Goal: Communication & Community: Answer question/provide support

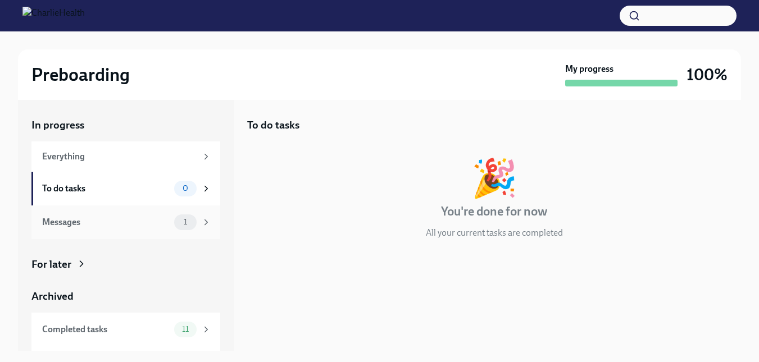
click at [80, 228] on div "Messages" at bounding box center [106, 222] width 128 height 12
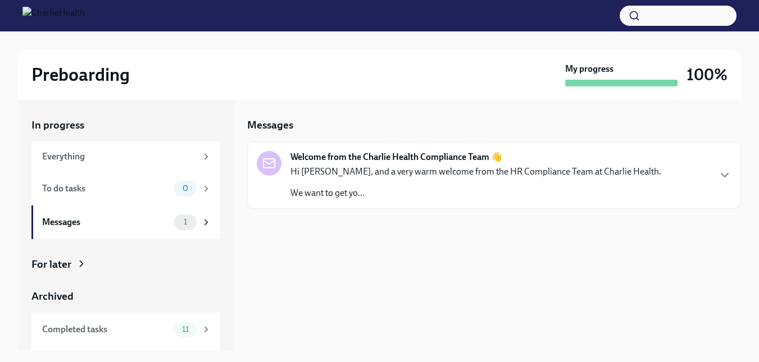
click at [485, 166] on p "Hi [PERSON_NAME], and a very warm welcome from the HR Compliance Team at Charli…" at bounding box center [475, 172] width 371 height 12
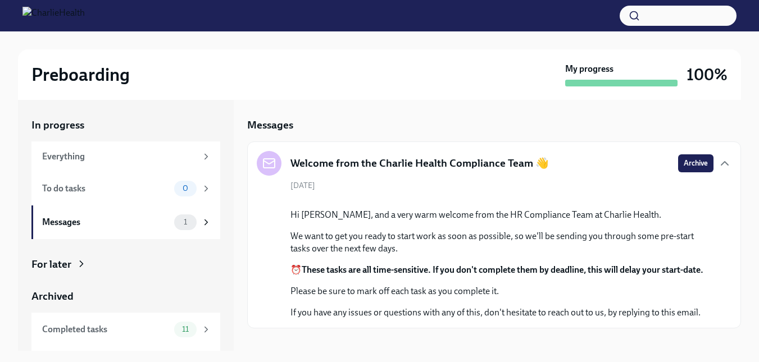
scroll to position [109, 0]
click at [65, 263] on div "For later" at bounding box center [51, 264] width 40 height 15
